Goal: Task Accomplishment & Management: Use online tool/utility

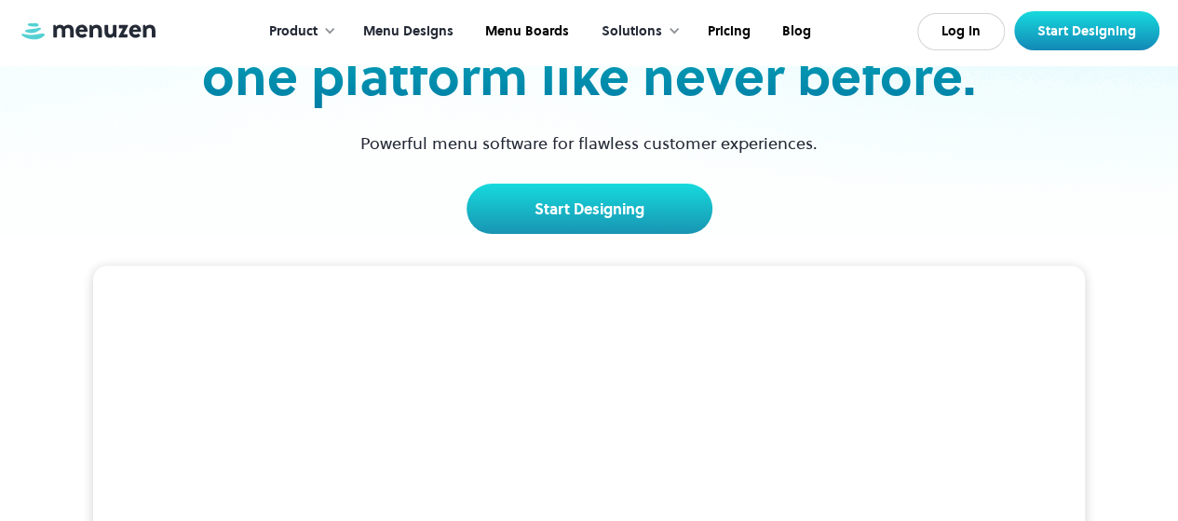
click at [426, 28] on link "Menu Designs" at bounding box center [407, 32] width 122 height 58
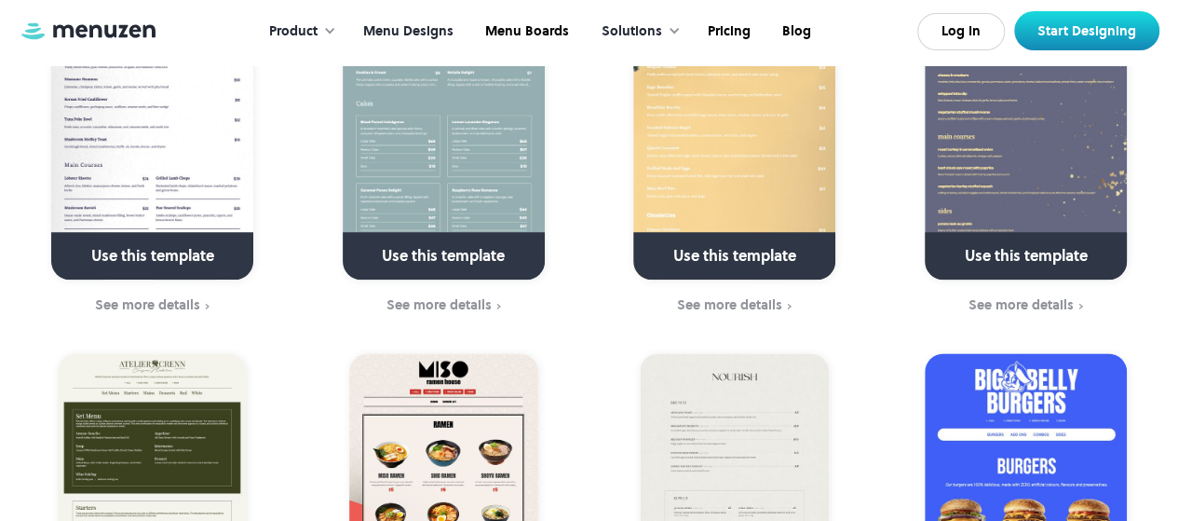
scroll to position [559, 0]
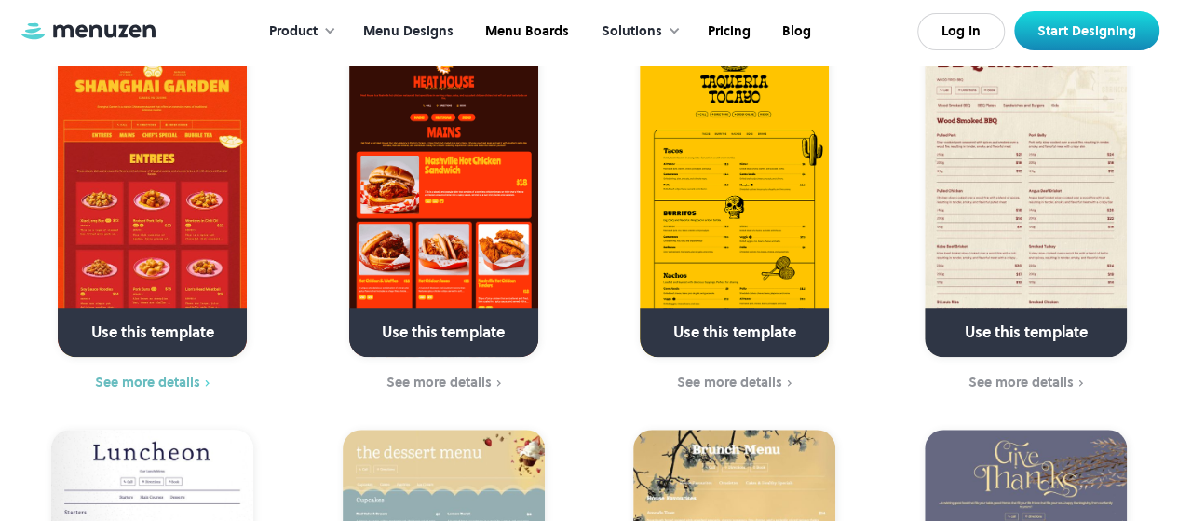
click at [163, 374] on div "See more details" at bounding box center [147, 381] width 105 height 15
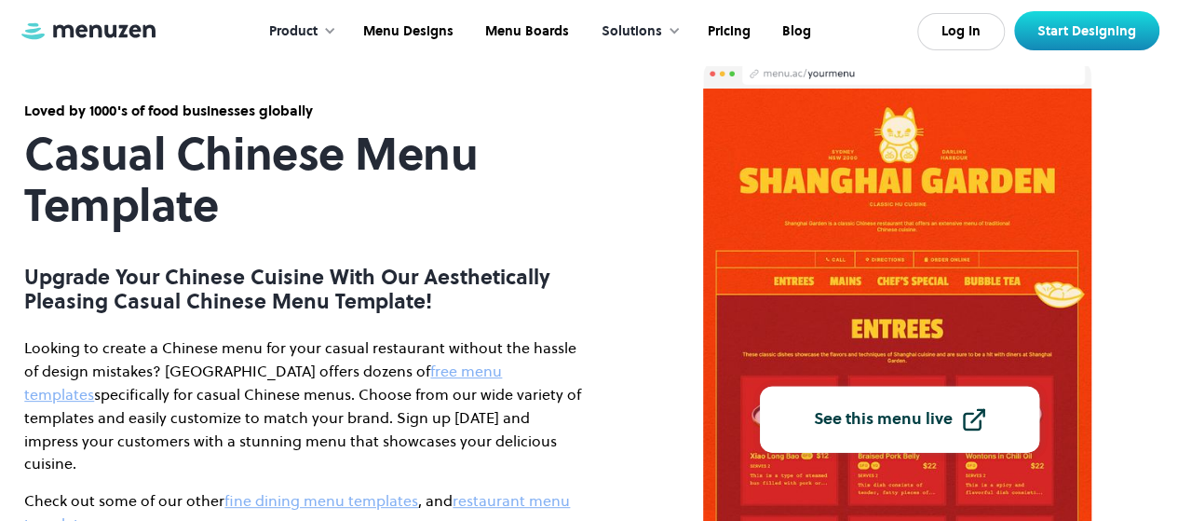
scroll to position [186, 0]
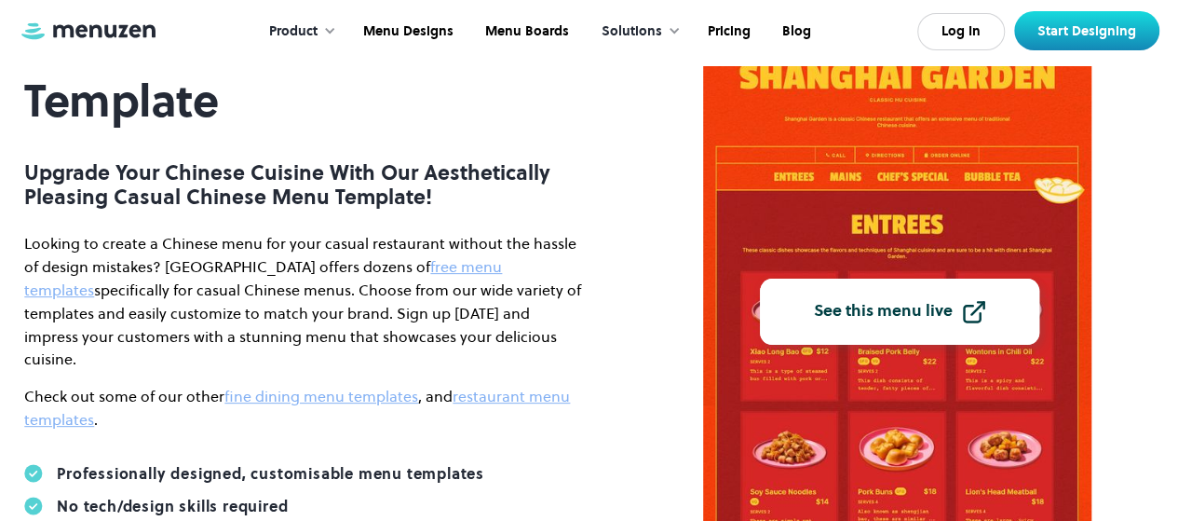
click at [869, 323] on link "See this menu live" at bounding box center [899, 311] width 279 height 66
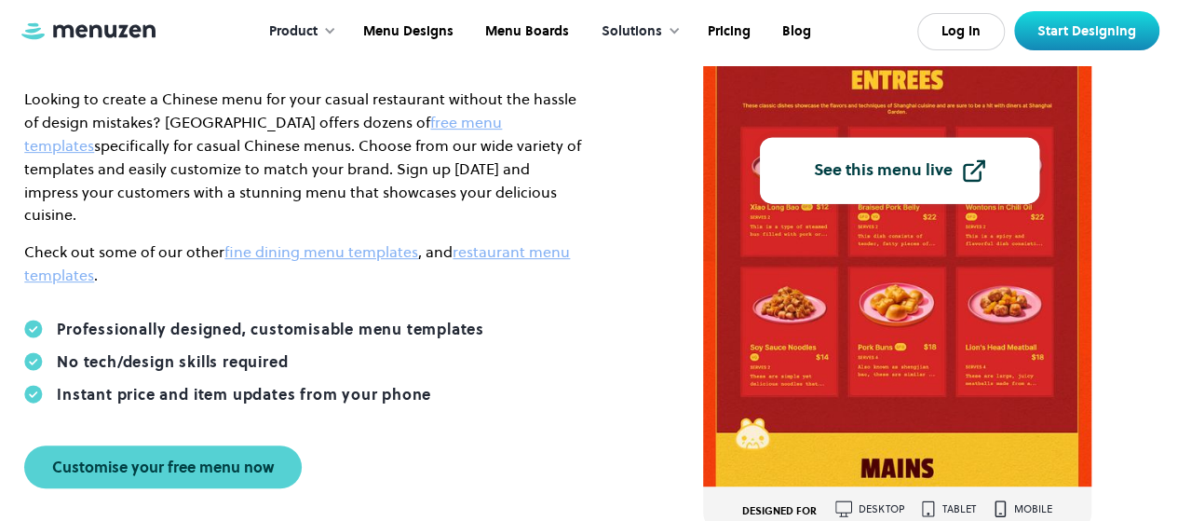
scroll to position [373, 0]
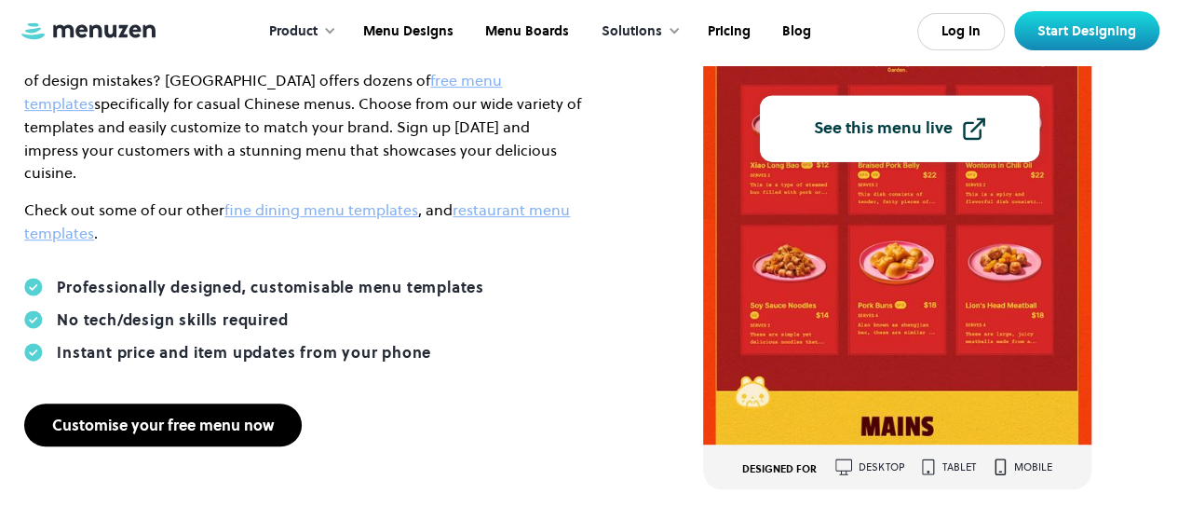
click at [221, 417] on div "Customise your free menu now" at bounding box center [163, 424] width 222 height 15
